Goal: Task Accomplishment & Management: Manage account settings

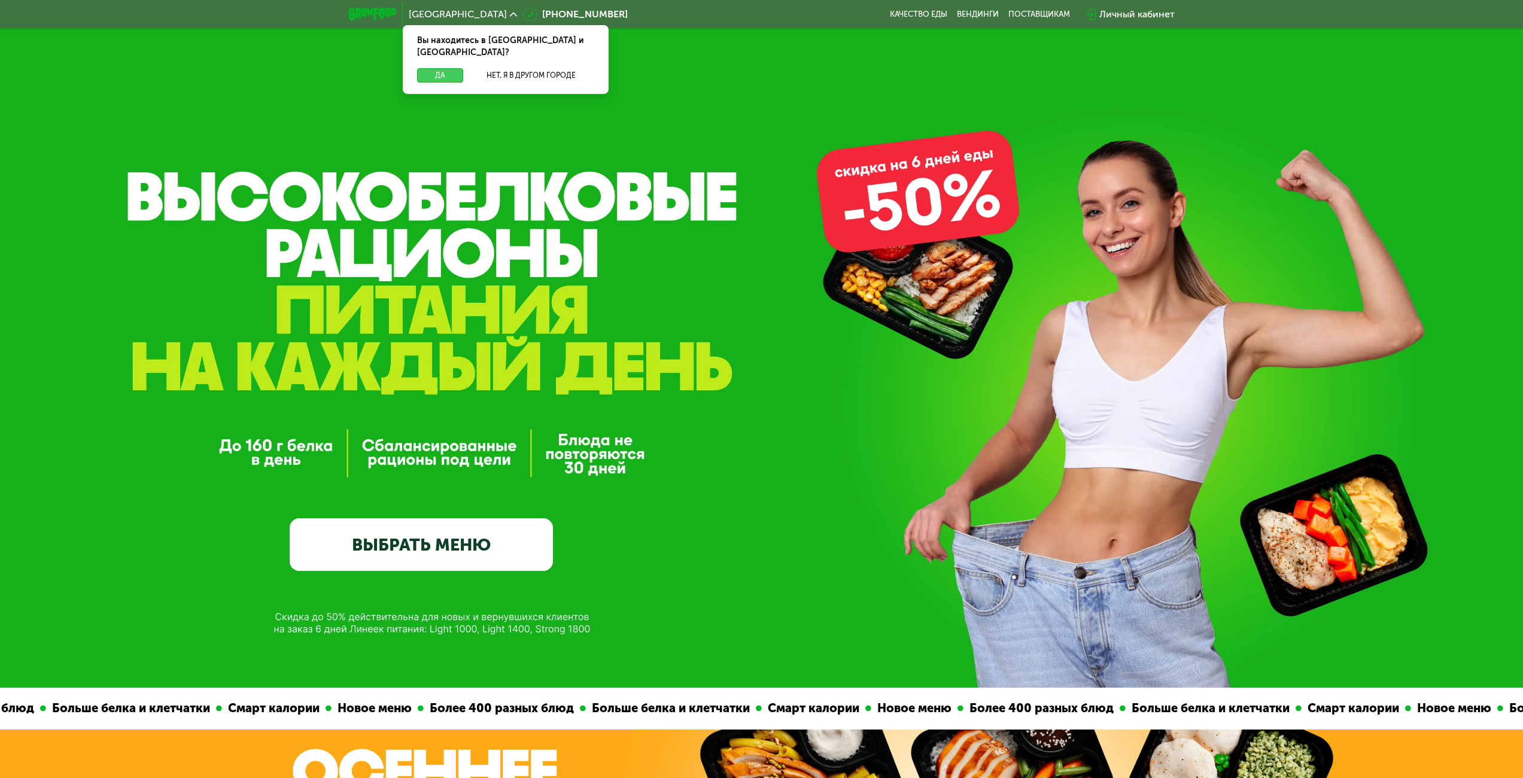
click at [442, 68] on button "Да" at bounding box center [440, 75] width 46 height 14
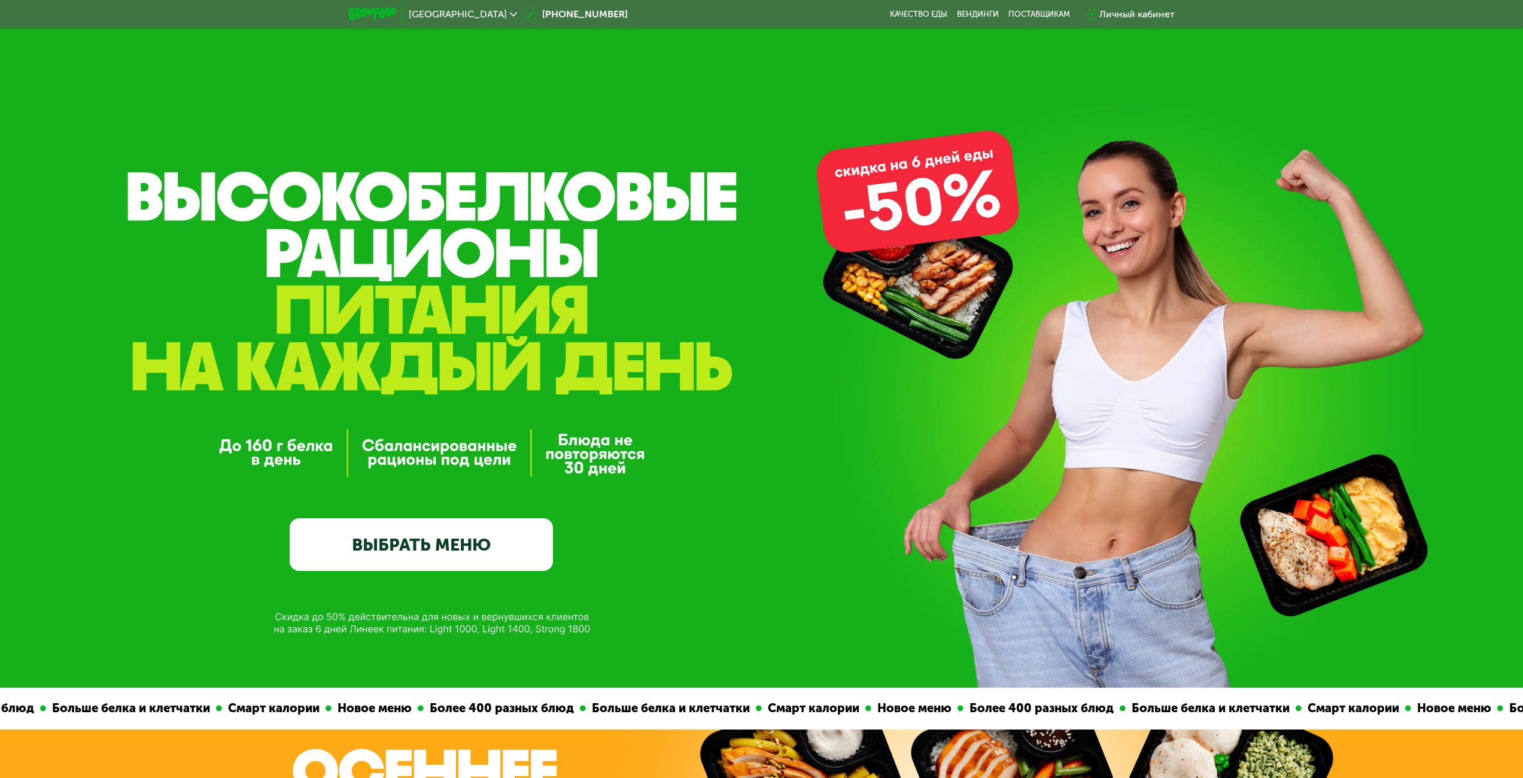
click at [1136, 14] on div "Личный кабинет" at bounding box center [1136, 14] width 75 height 14
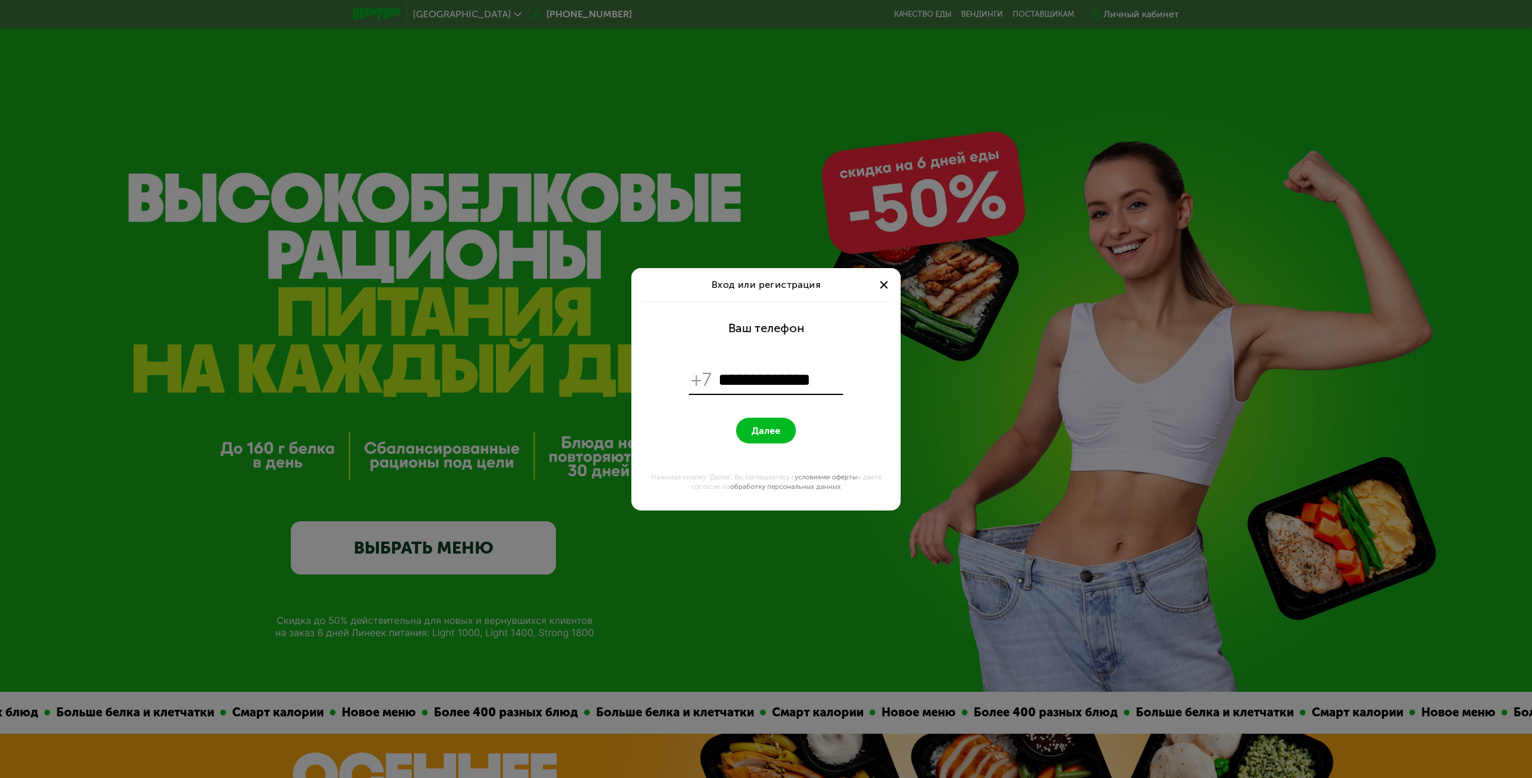
type input "**********"
click at [768, 430] on span "Далее" at bounding box center [765, 430] width 29 height 11
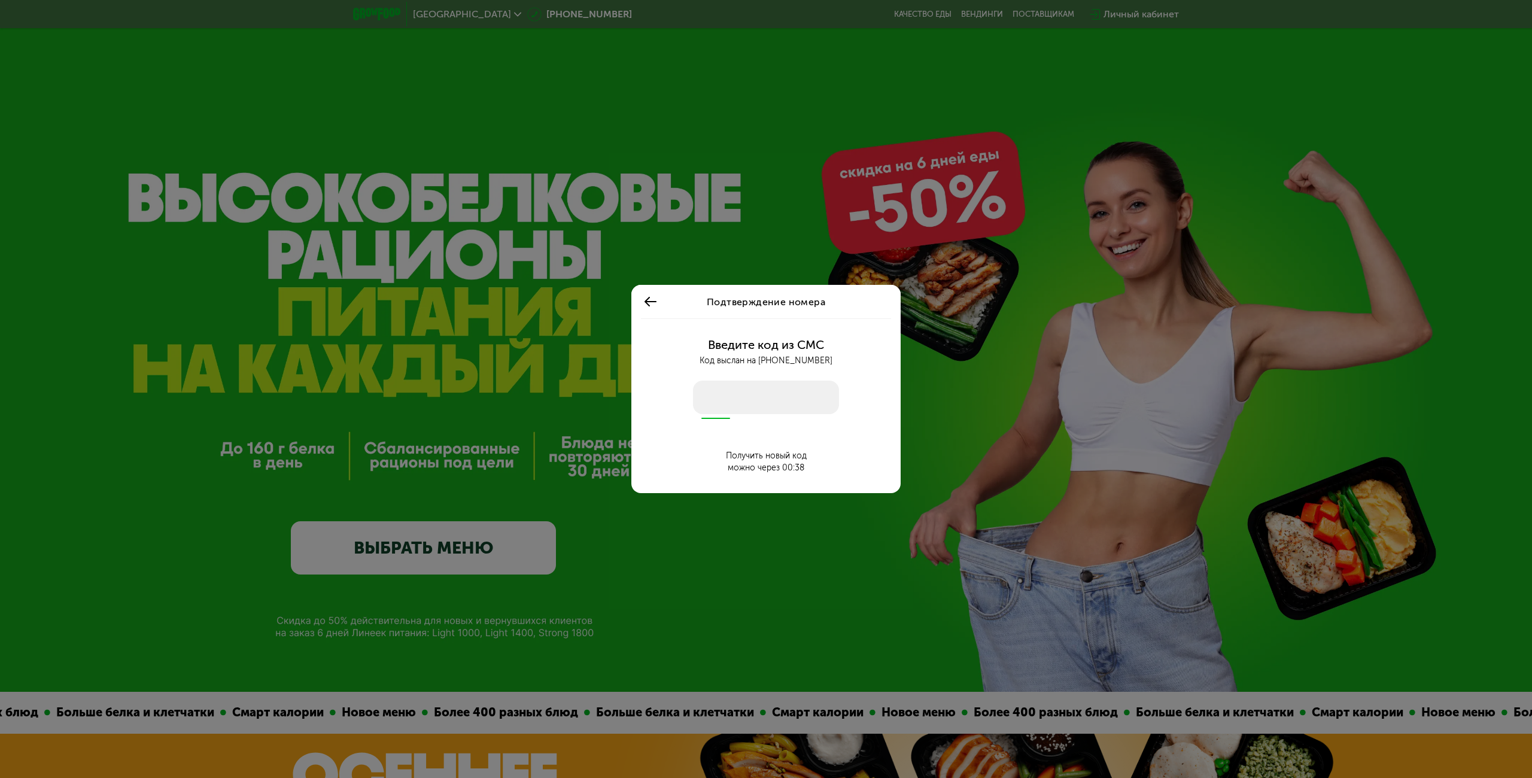
click at [766, 397] on input "number" at bounding box center [766, 398] width 146 height 34
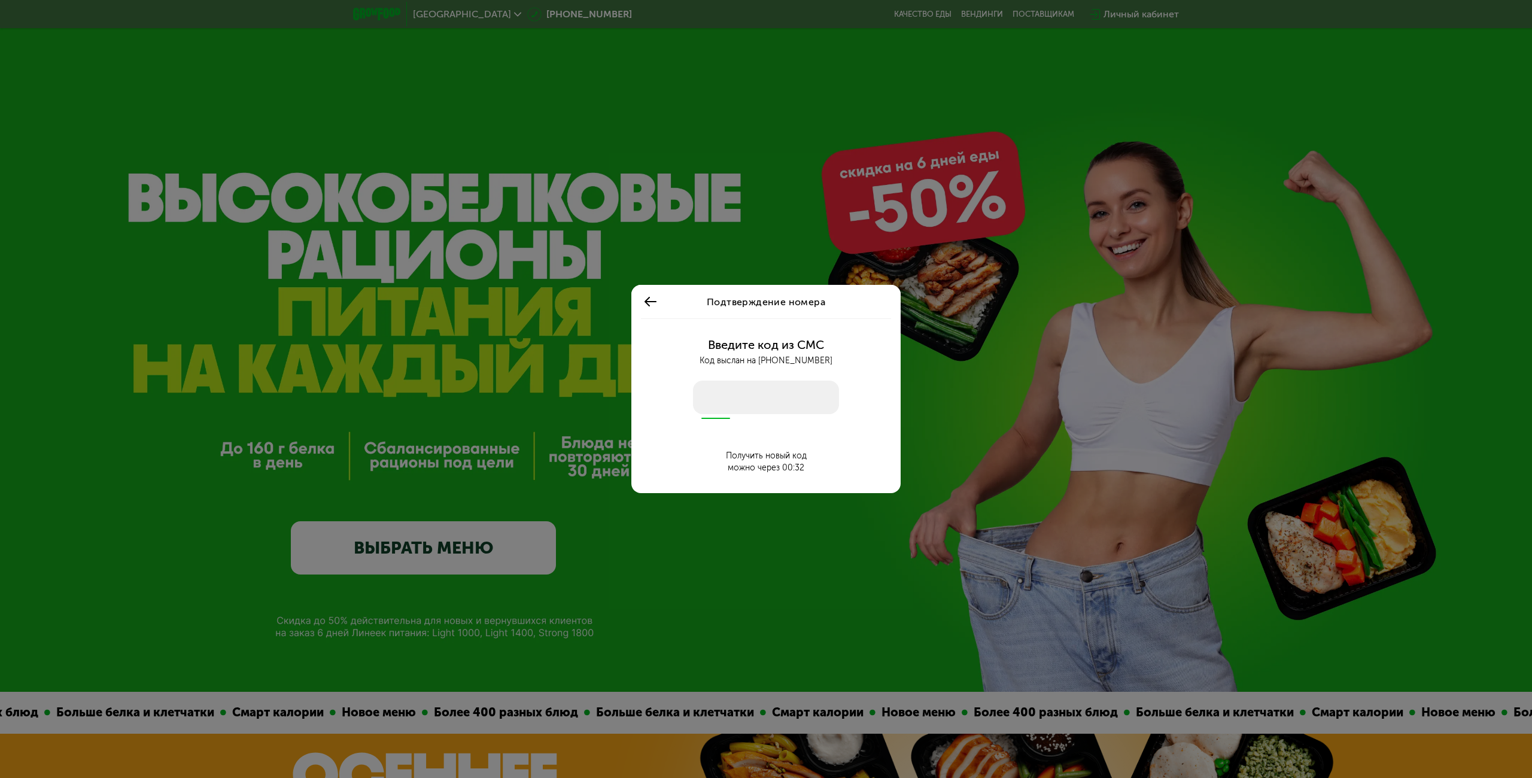
click at [766, 397] on input "number" at bounding box center [766, 398] width 146 height 34
click at [765, 454] on div "Получить новый код" at bounding box center [766, 456] width 81 height 12
click at [734, 410] on input "number" at bounding box center [766, 398] width 146 height 34
click at [729, 401] on input "number" at bounding box center [766, 398] width 146 height 34
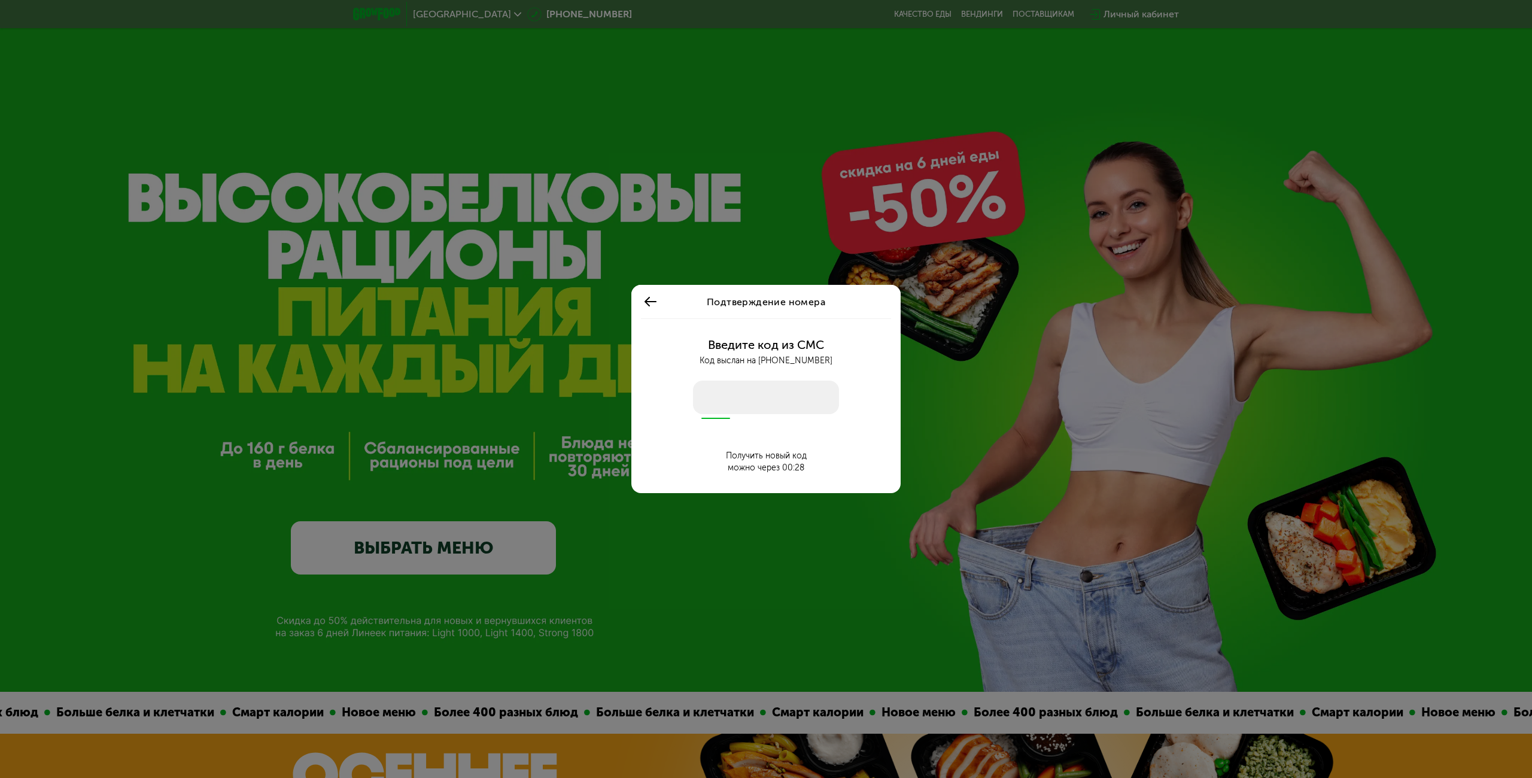
click at [729, 401] on input "number" at bounding box center [766, 398] width 146 height 34
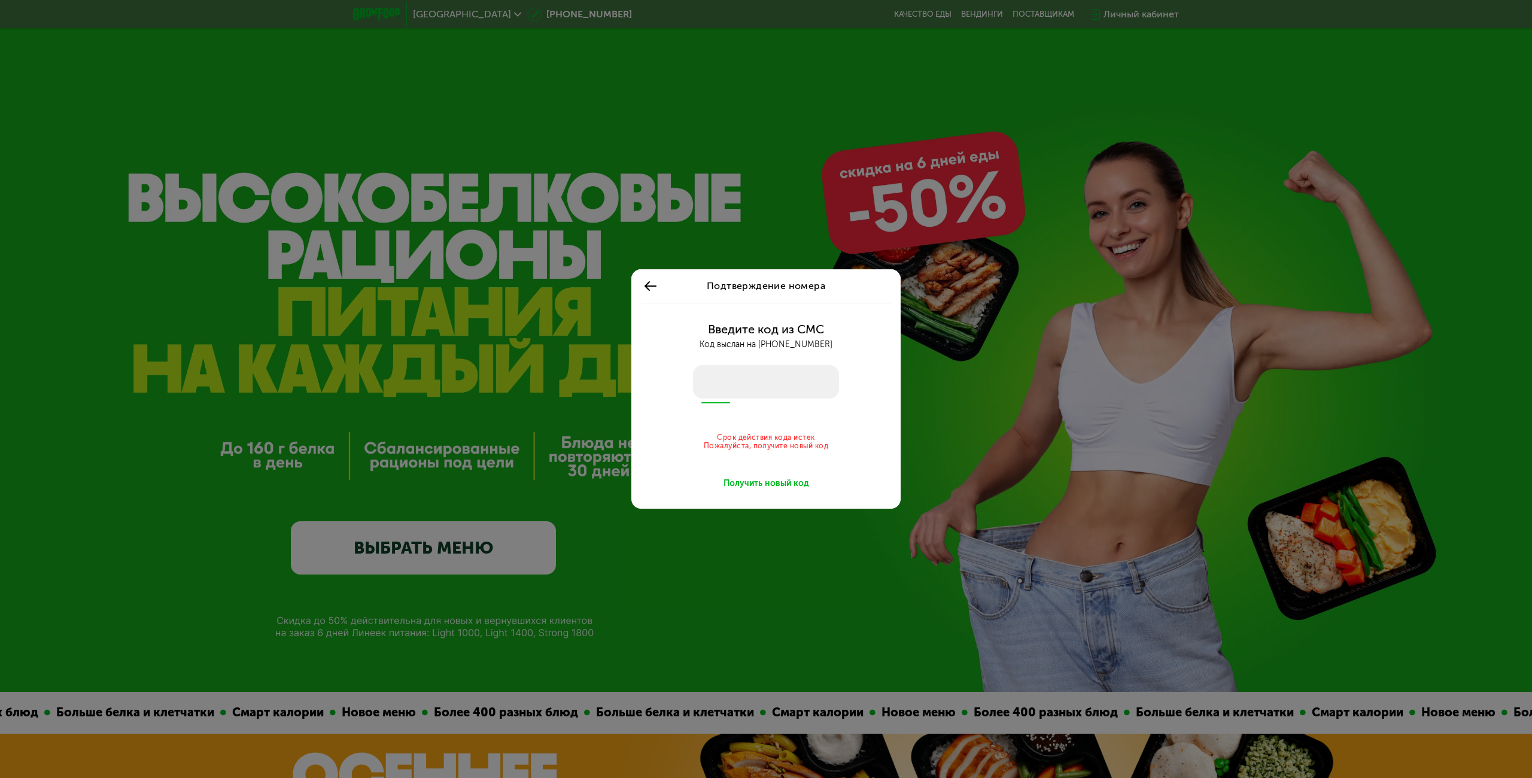
click at [763, 480] on div "Получить новый код" at bounding box center [766, 483] width 86 height 12
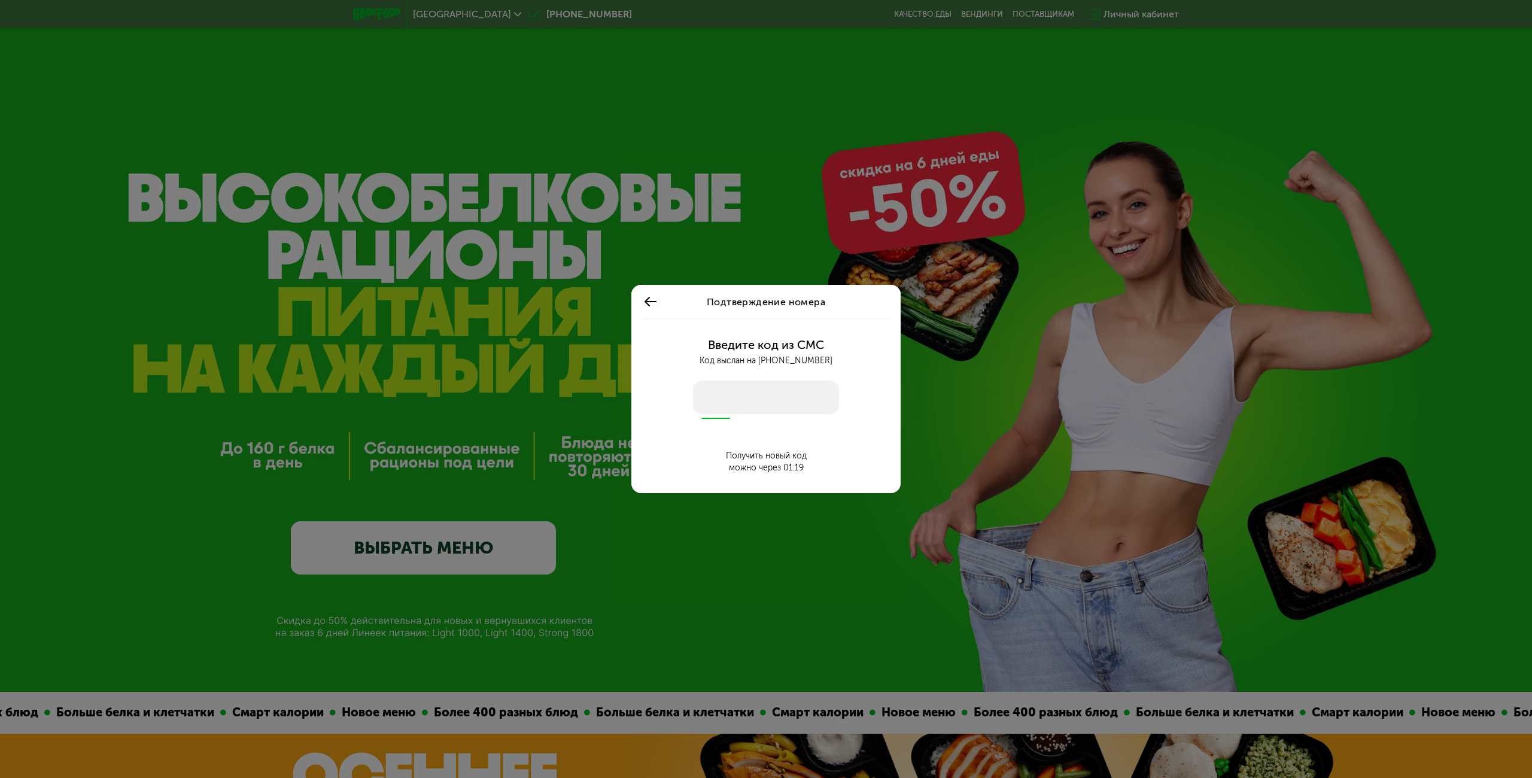
click at [659, 306] on button at bounding box center [650, 301] width 19 height 19
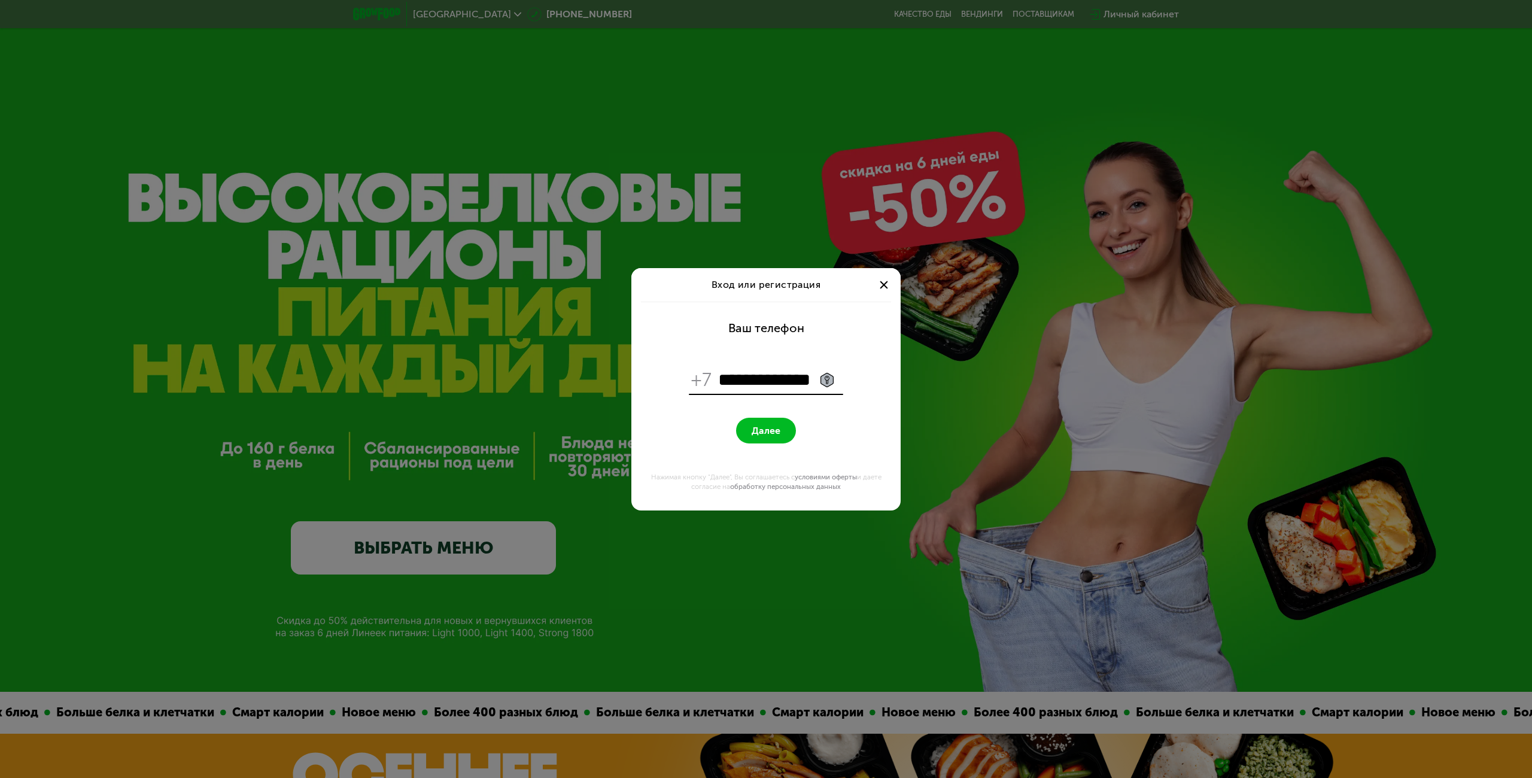
click at [881, 285] on div at bounding box center [883, 285] width 14 height 14
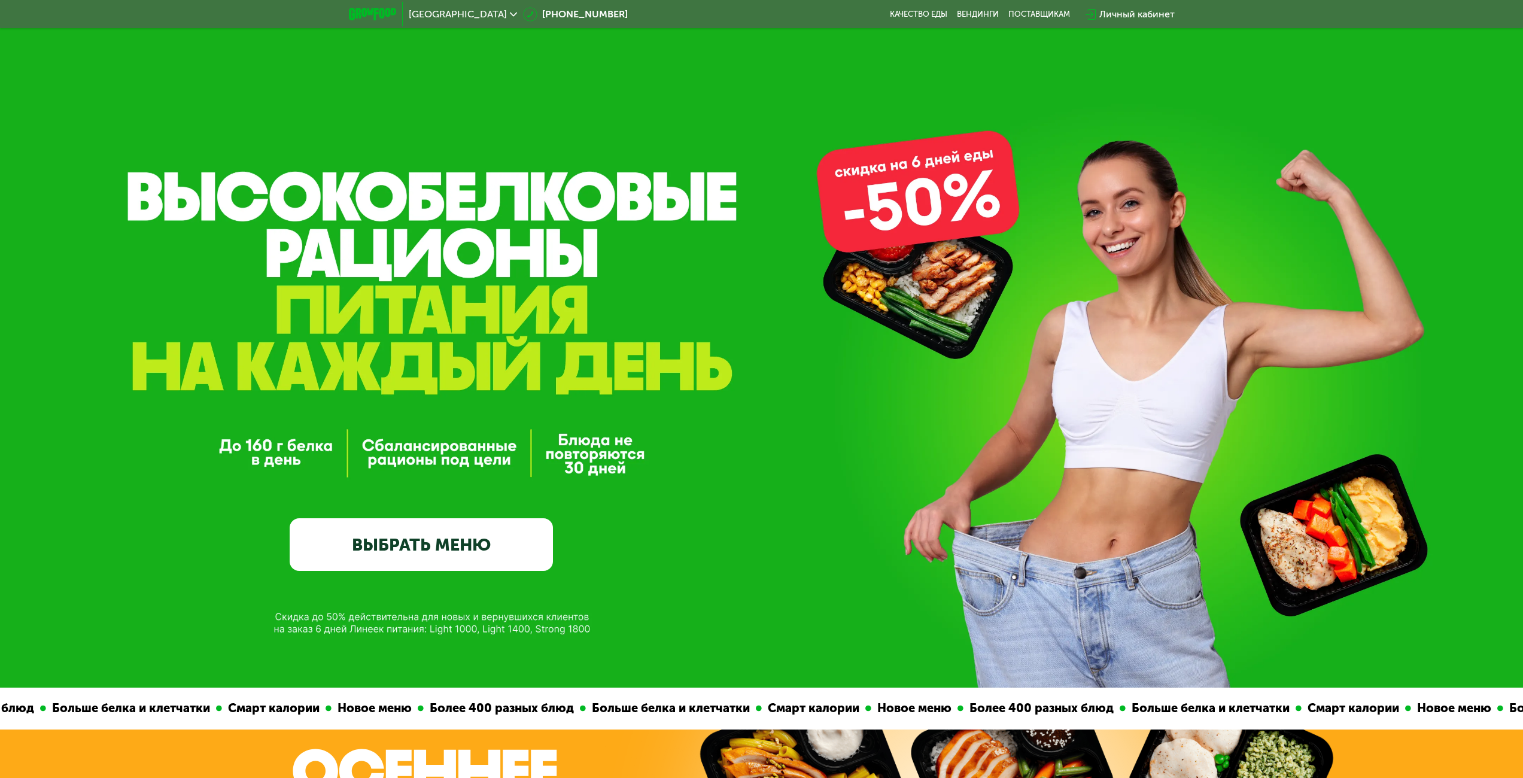
click at [357, 16] on img at bounding box center [372, 14] width 47 height 13
click at [1130, 14] on div "Личный кабинет" at bounding box center [1136, 14] width 75 height 14
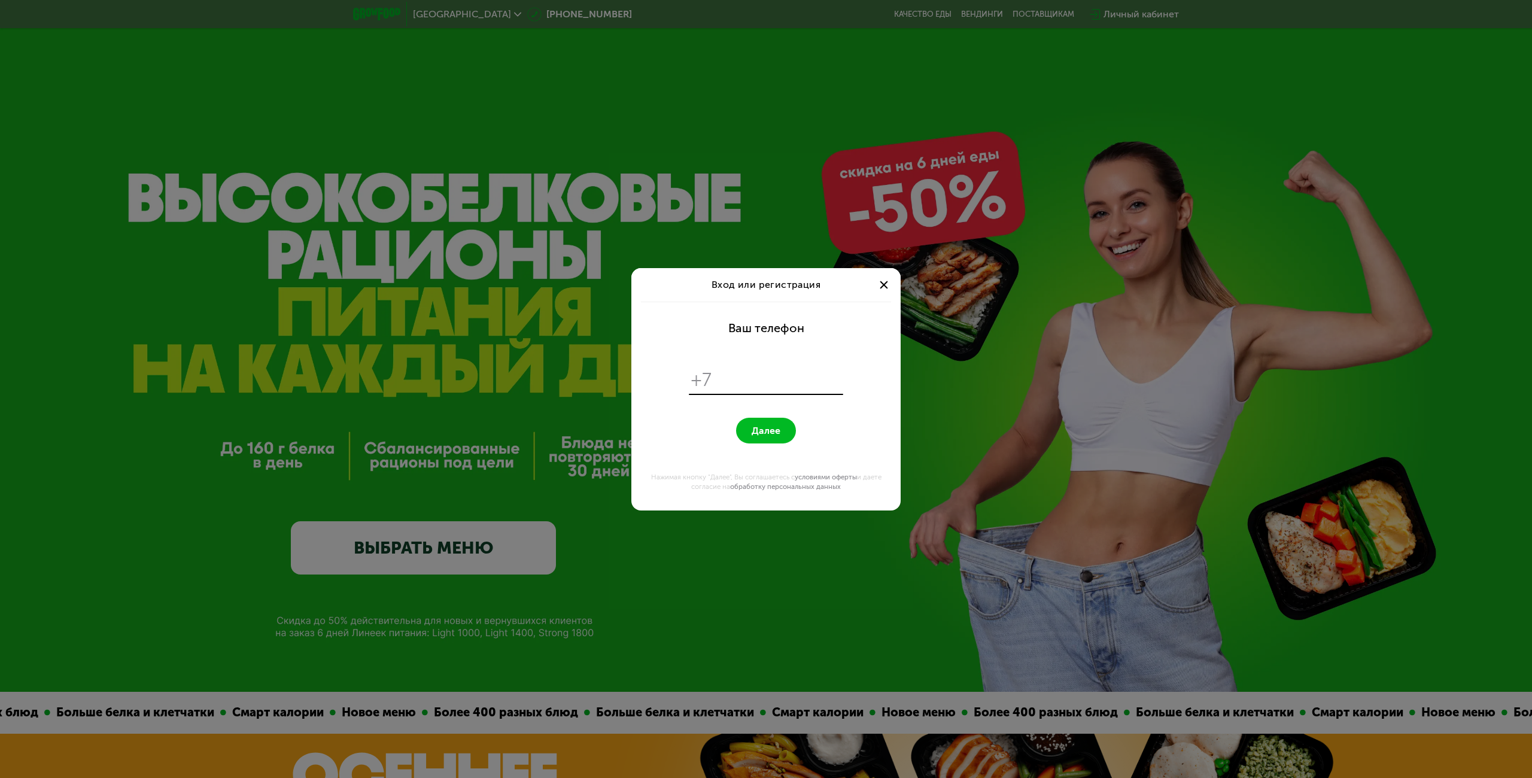
click at [764, 388] on input "tel" at bounding box center [779, 380] width 123 height 23
type input "**********"
click at [767, 428] on span "Далее" at bounding box center [765, 430] width 29 height 11
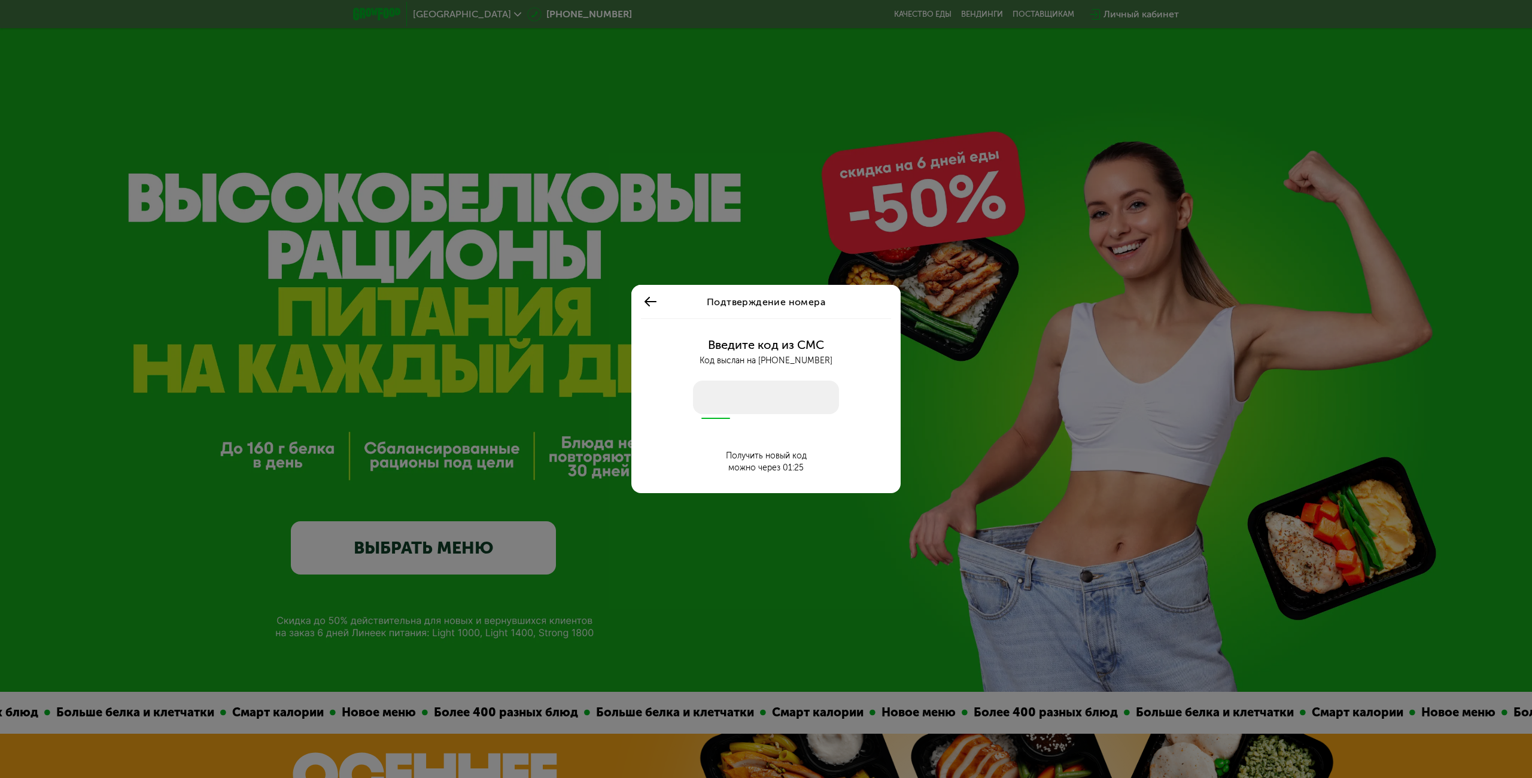
click at [932, 388] on div "Подтверждение номера Введите код из СМС Код выслан на [PHONE_NUMBER] Получить н…" at bounding box center [766, 389] width 1532 height 778
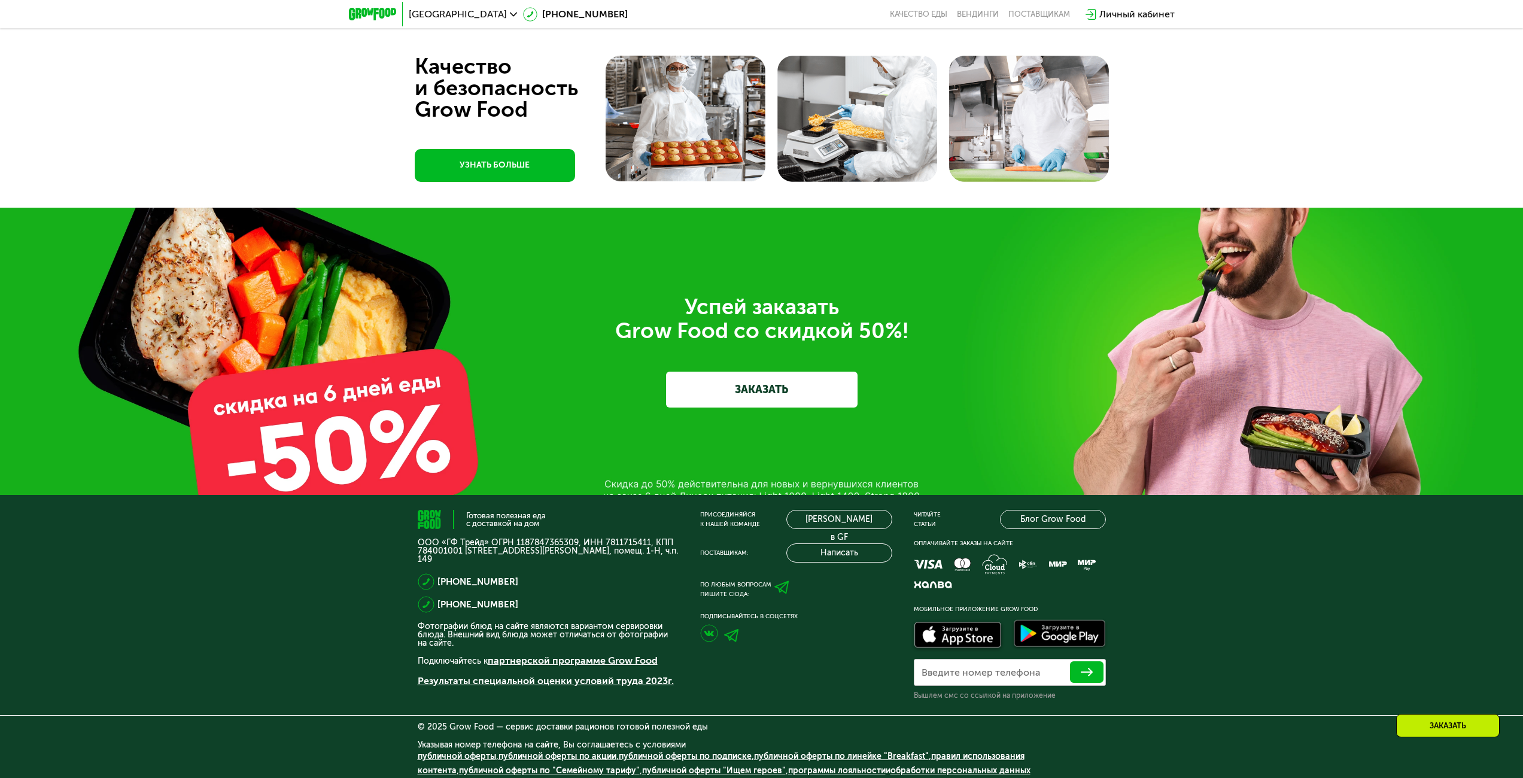
scroll to position [4390, 0]
